Goal: Check status

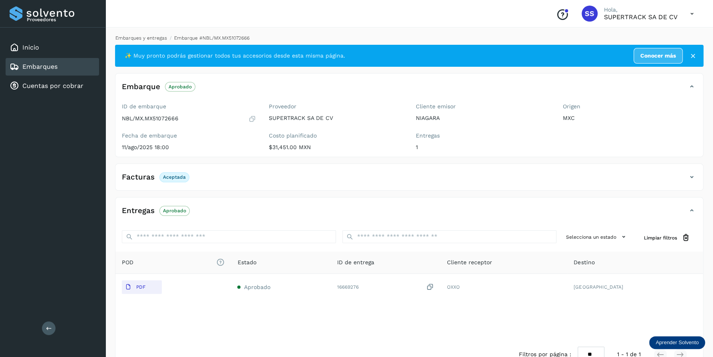
click at [135, 36] on link "Embarques y entregas" at bounding box center [142, 38] width 52 height 6
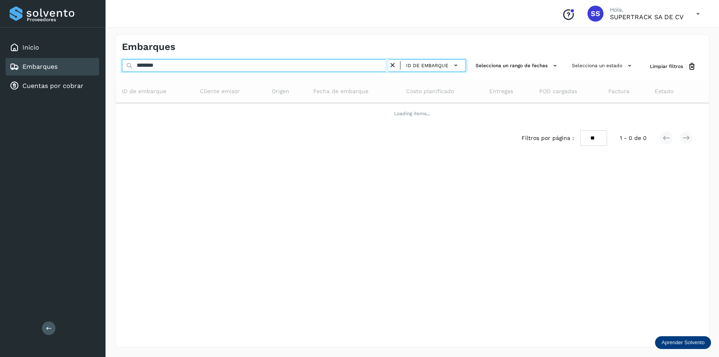
drag, startPoint x: 171, startPoint y: 64, endPoint x: 51, endPoint y: 76, distance: 121.3
click at [51, 76] on div "Proveedores Inicio Embarques Cuentas por cobrar Salir Conoce nuestros beneficio…" at bounding box center [359, 178] width 719 height 357
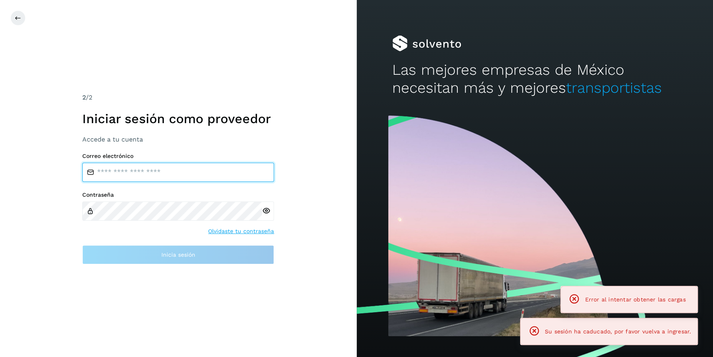
type input "**********"
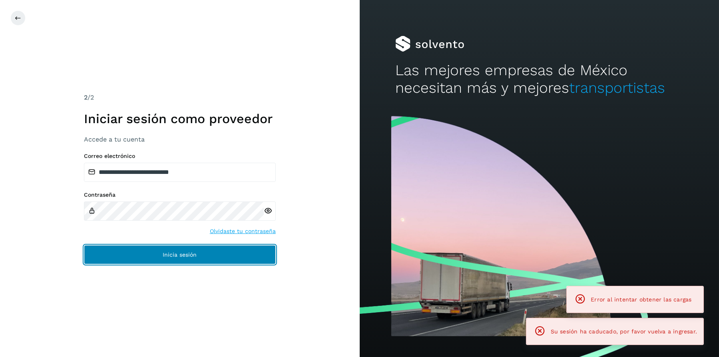
click at [218, 252] on button "Inicia sesión" at bounding box center [180, 254] width 192 height 19
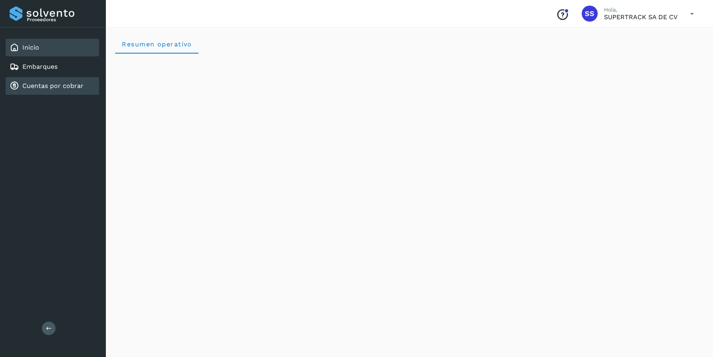
click at [54, 88] on link "Cuentas por cobrar" at bounding box center [52, 86] width 61 height 8
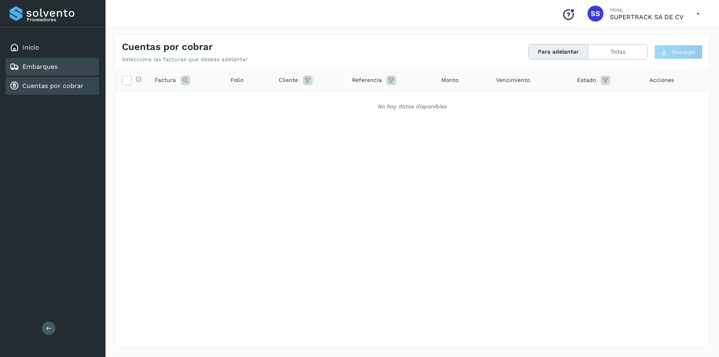
click at [59, 68] on div "Embarques" at bounding box center [53, 67] width 94 height 18
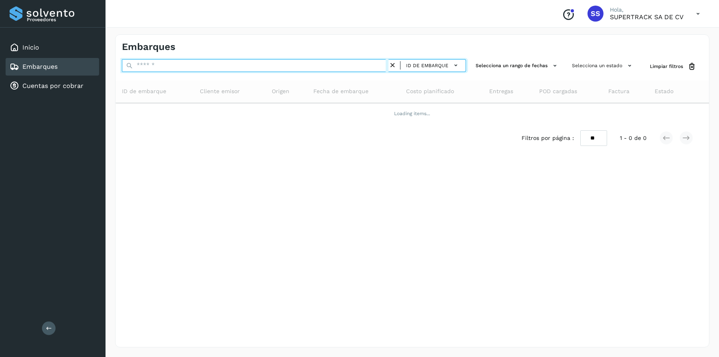
click at [184, 65] on input "text" at bounding box center [255, 65] width 267 height 13
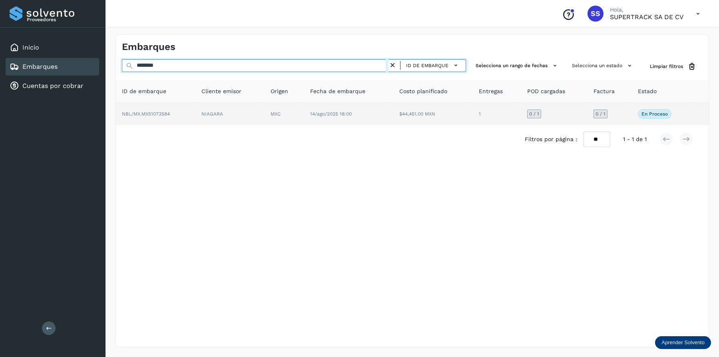
type input "********"
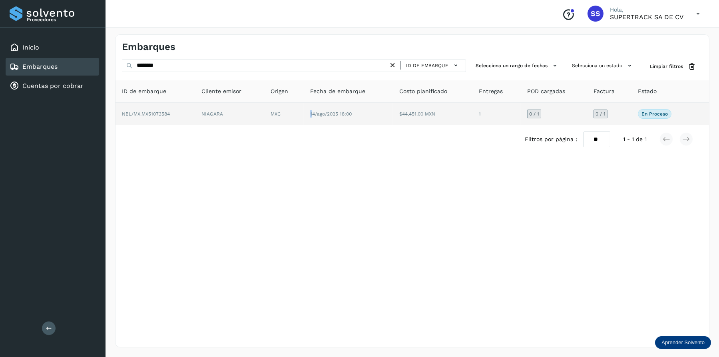
click at [313, 111] on span "14/ago/2025 18:00" at bounding box center [331, 114] width 42 height 6
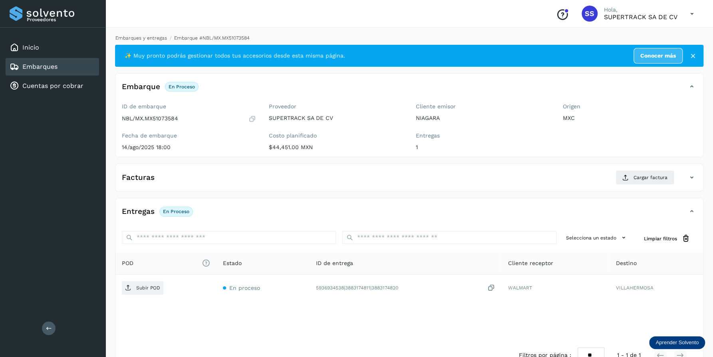
click at [145, 39] on link "Embarques y entregas" at bounding box center [142, 38] width 52 height 6
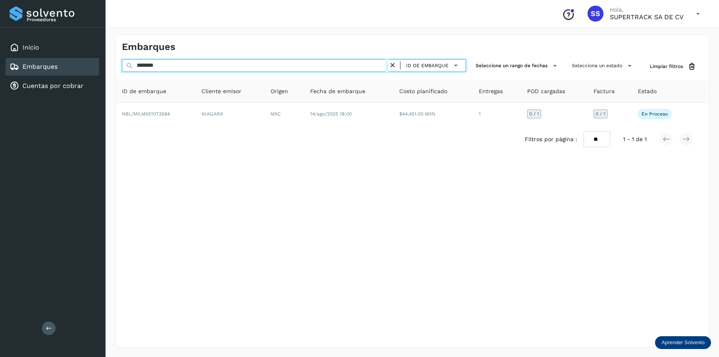
drag, startPoint x: 183, startPoint y: 66, endPoint x: -2, endPoint y: 33, distance: 187.6
click at [0, 33] on html "Proveedores Inicio Embarques Cuentas por cobrar Salir Conoce nuestros beneficio…" at bounding box center [359, 178] width 719 height 357
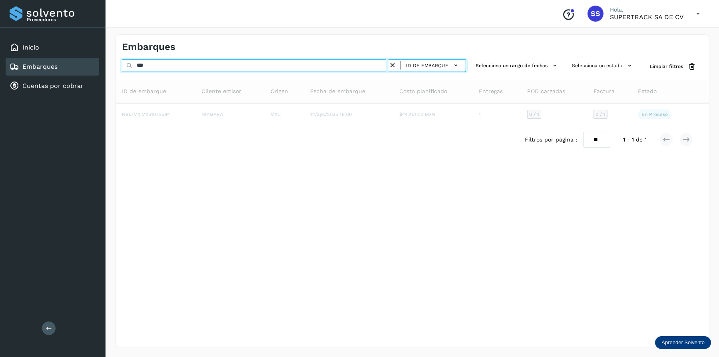
type input "***"
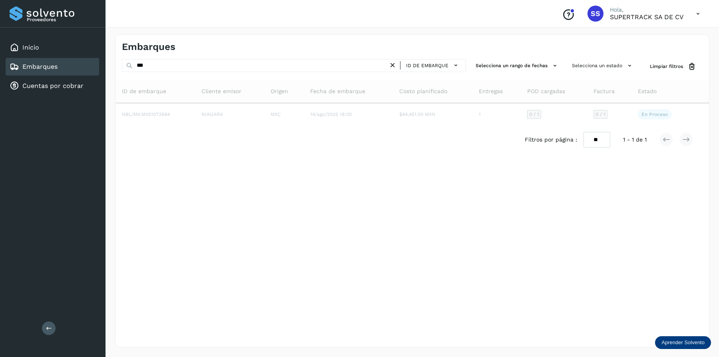
click at [390, 251] on div "Embarques *** ID de embarque Selecciona un rango de fechas Selecciona un estado…" at bounding box center [412, 190] width 594 height 313
click at [394, 62] on icon at bounding box center [392, 65] width 8 height 8
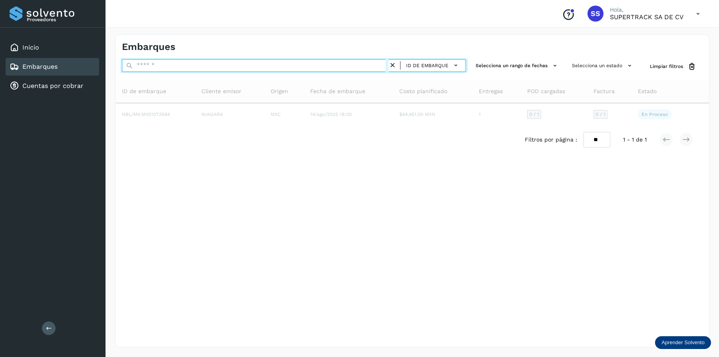
click at [187, 64] on input "text" at bounding box center [255, 65] width 267 height 13
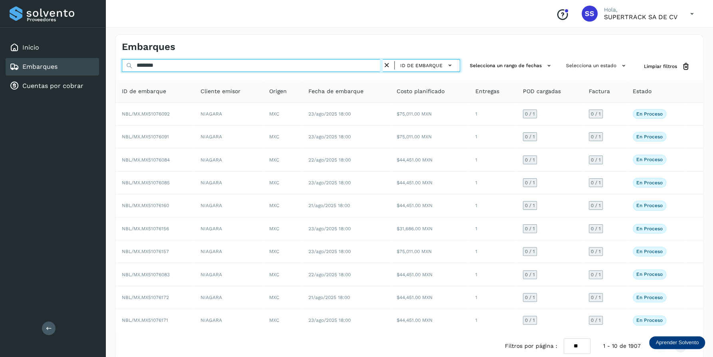
drag, startPoint x: 162, startPoint y: 62, endPoint x: 4, endPoint y: 60, distance: 157.5
click at [4, 60] on div "Proveedores Inicio Embarques Cuentas por cobrar Salir Conoce nuestros beneficio…" at bounding box center [356, 185] width 713 height 370
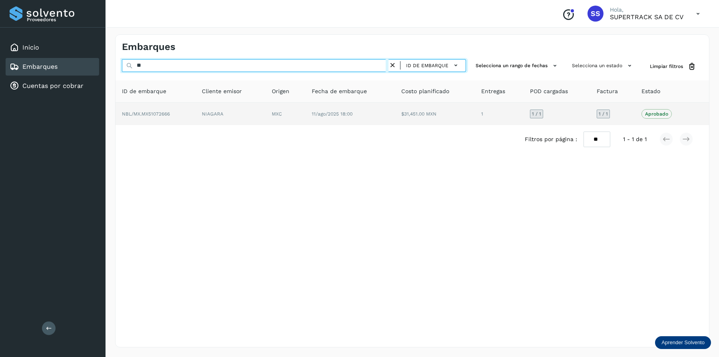
type input "*"
type input "********"
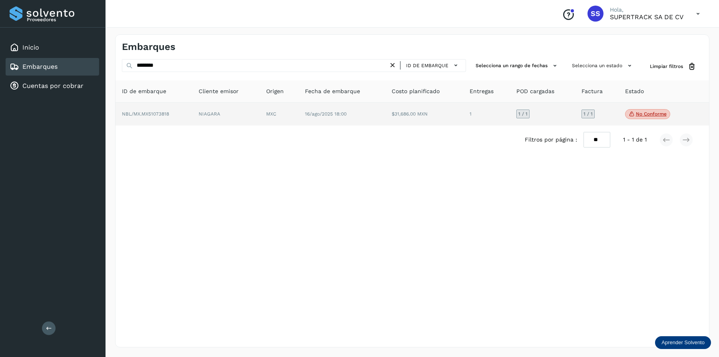
click at [463, 109] on td "$31,686.00 MXN" at bounding box center [486, 114] width 47 height 23
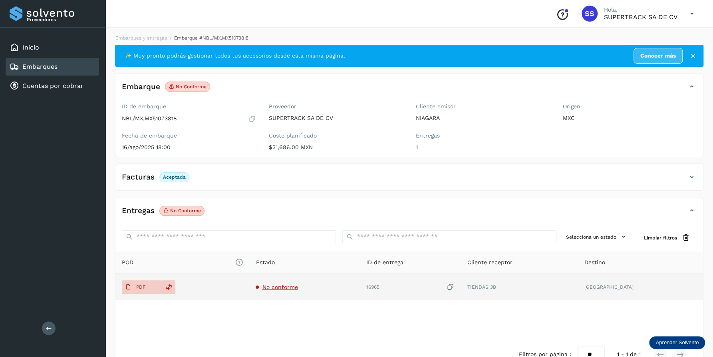
click at [360, 293] on td "No conforme" at bounding box center [410, 287] width 101 height 26
click at [276, 284] on span "No conforme" at bounding box center [280, 287] width 36 height 6
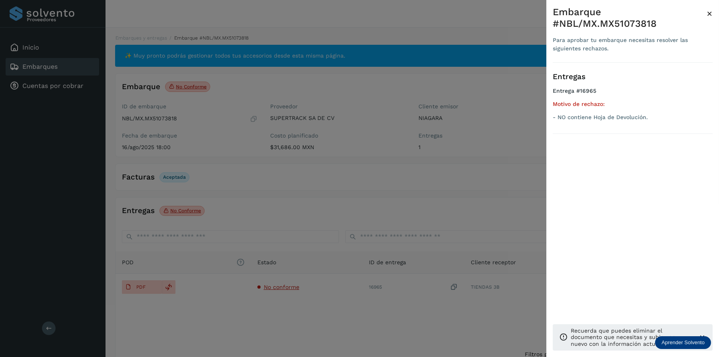
click at [366, 159] on div at bounding box center [359, 178] width 719 height 357
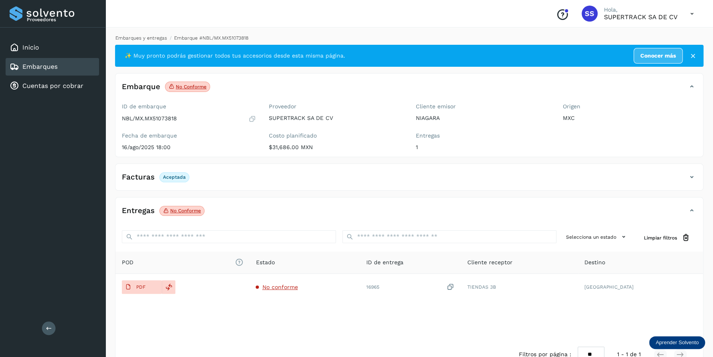
click at [153, 35] on link "Embarques y entregas" at bounding box center [142, 38] width 52 height 6
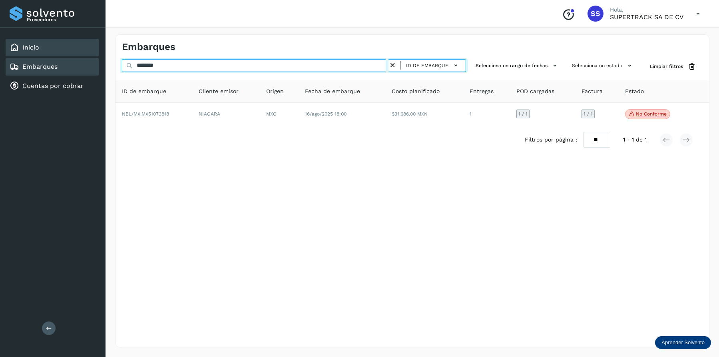
drag, startPoint x: 165, startPoint y: 63, endPoint x: 36, endPoint y: 51, distance: 130.1
click at [34, 54] on div "Proveedores Inicio Embarques Cuentas por cobrar Salir Conoce nuestros beneficio…" at bounding box center [359, 178] width 719 height 357
type input "*"
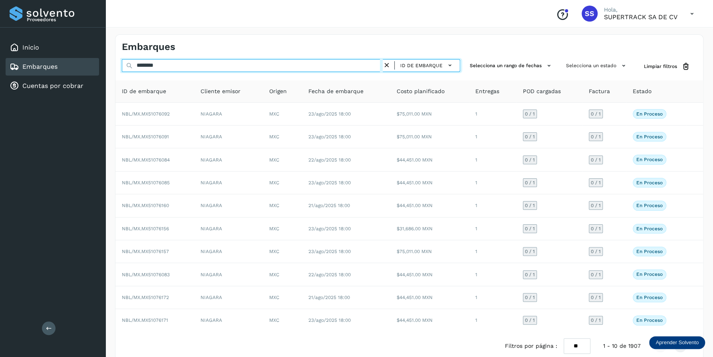
drag, startPoint x: 169, startPoint y: 70, endPoint x: 114, endPoint y: 71, distance: 54.8
click at [114, 71] on div "Embarques ******** ID de embarque Selecciona un rango de fechas Selecciona un e…" at bounding box center [410, 197] width 608 height 345
paste input "text"
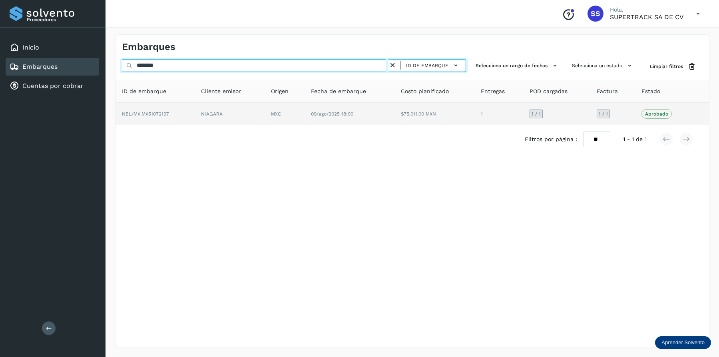
type input "********"
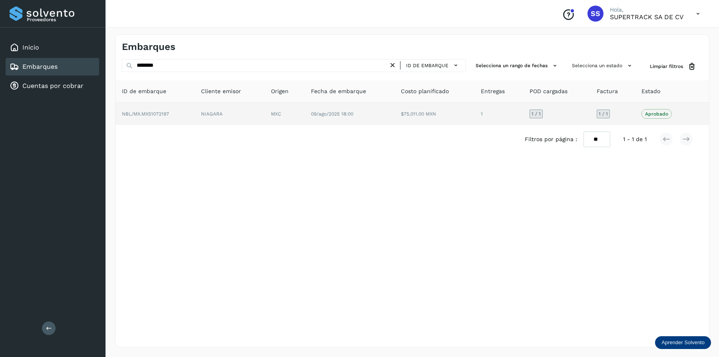
click at [265, 120] on td "NIAGARA" at bounding box center [285, 114] width 40 height 22
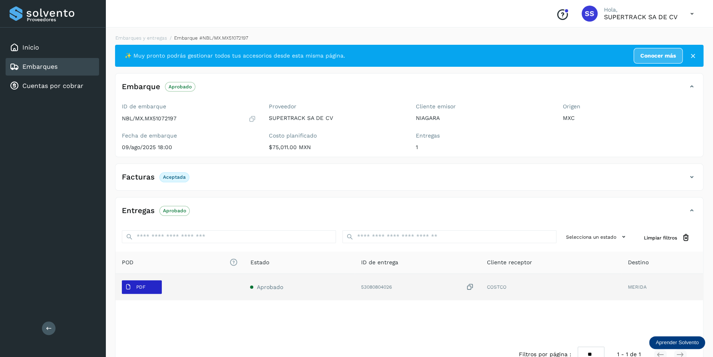
click at [145, 291] on span "PDF" at bounding box center [135, 287] width 27 height 13
click at [480, 299] on td "53080804026" at bounding box center [550, 287] width 141 height 26
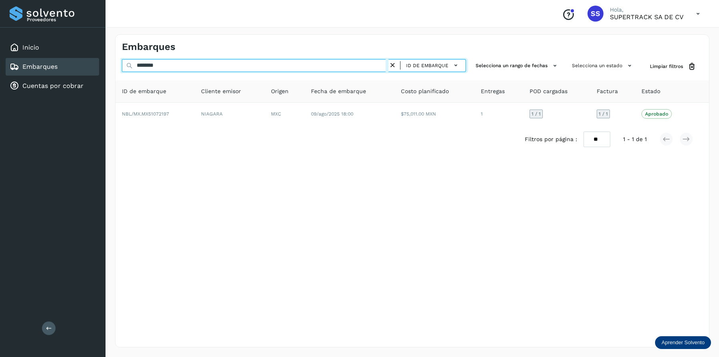
drag, startPoint x: 122, startPoint y: 64, endPoint x: 87, endPoint y: 68, distance: 34.7
click at [87, 68] on div "Proveedores Inicio Embarques Cuentas por cobrar Salir Conoce nuestros beneficio…" at bounding box center [359, 178] width 719 height 357
